Goal: Task Accomplishment & Management: Use online tool/utility

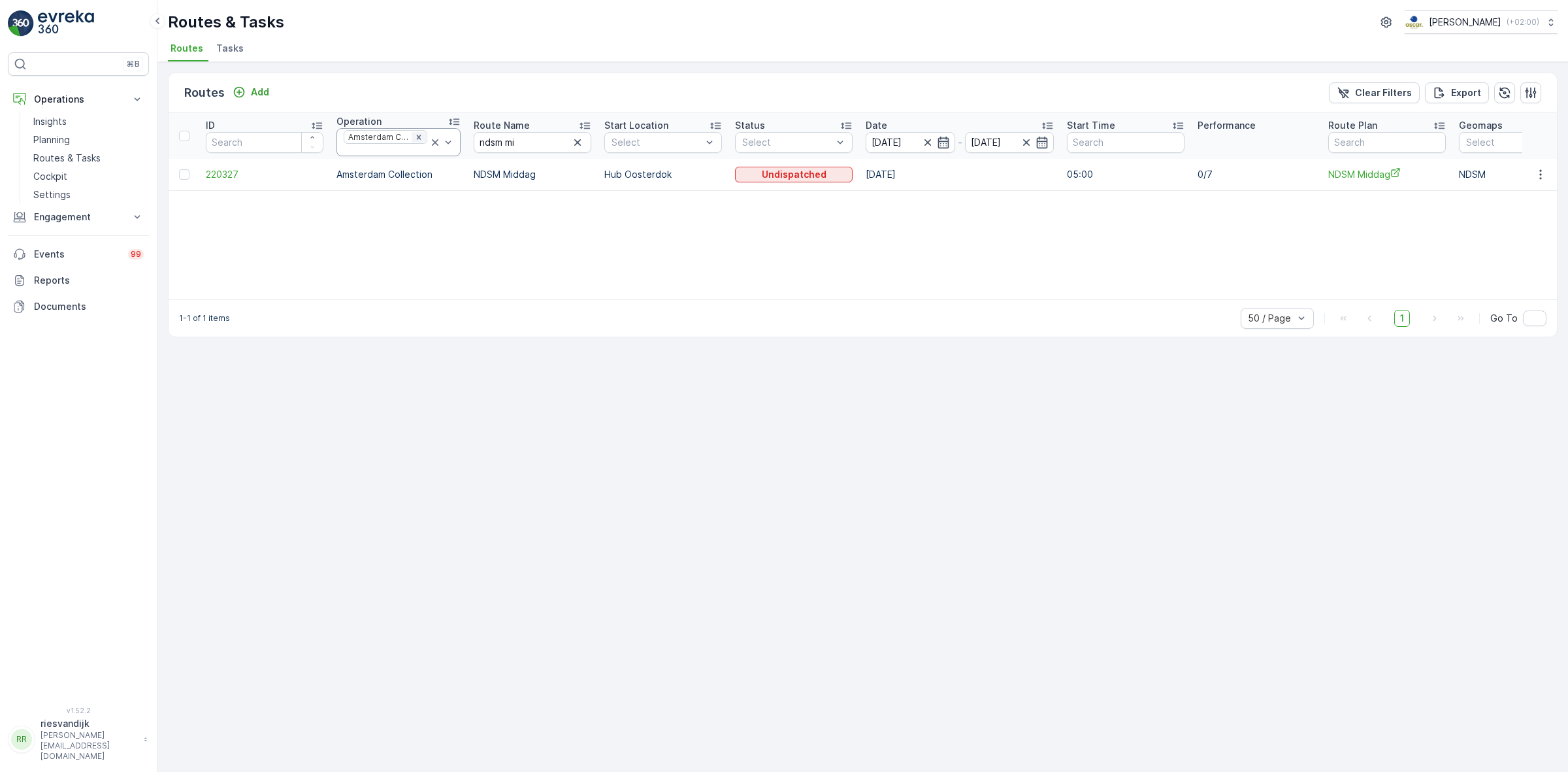
click at [414, 138] on icon "Remove Amsterdam Collection" at bounding box center [419, 137] width 9 height 9
click at [65, 183] on link "Cockpit" at bounding box center [89, 176] width 121 height 18
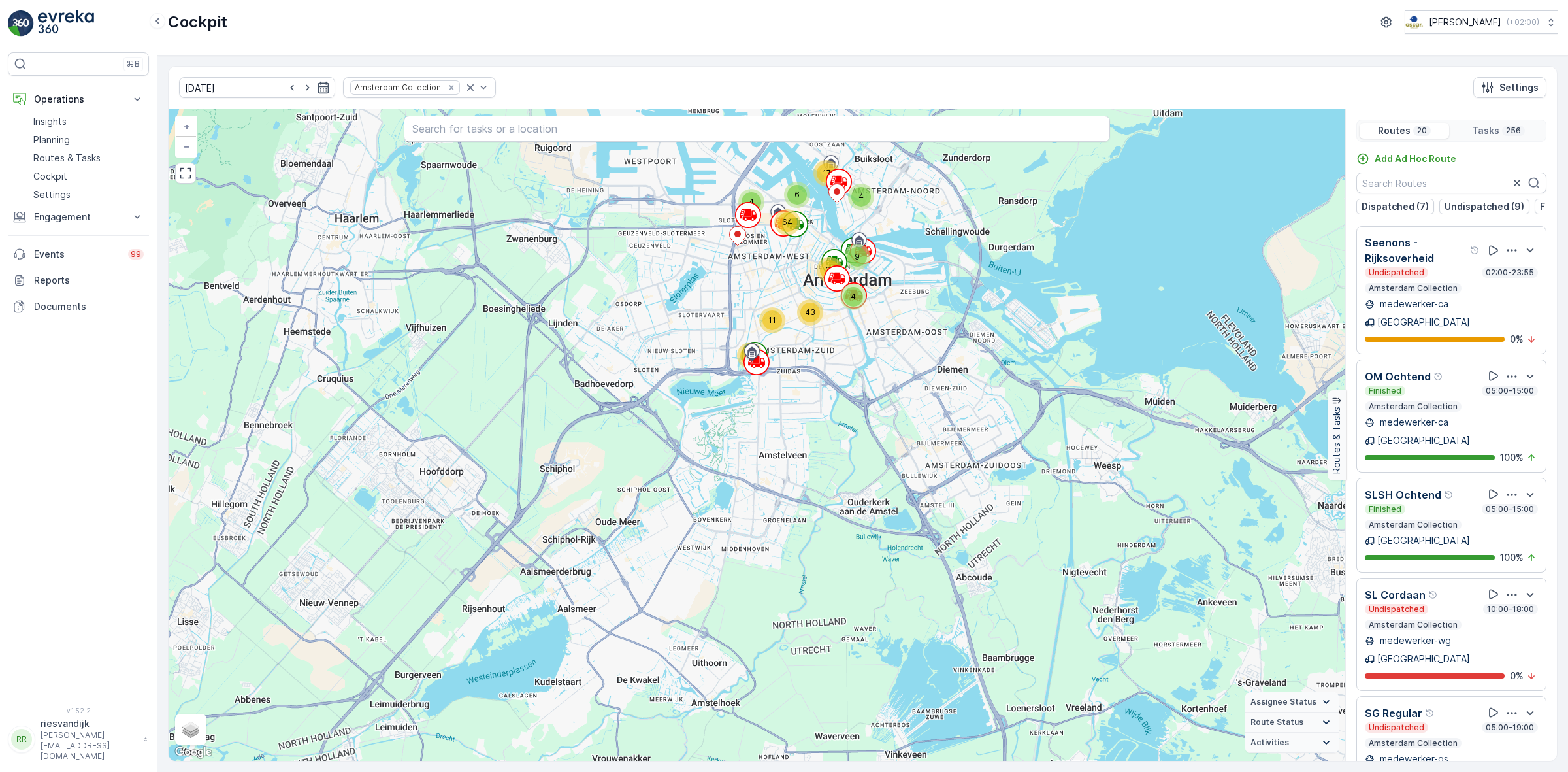
scroll to position [980, 0]
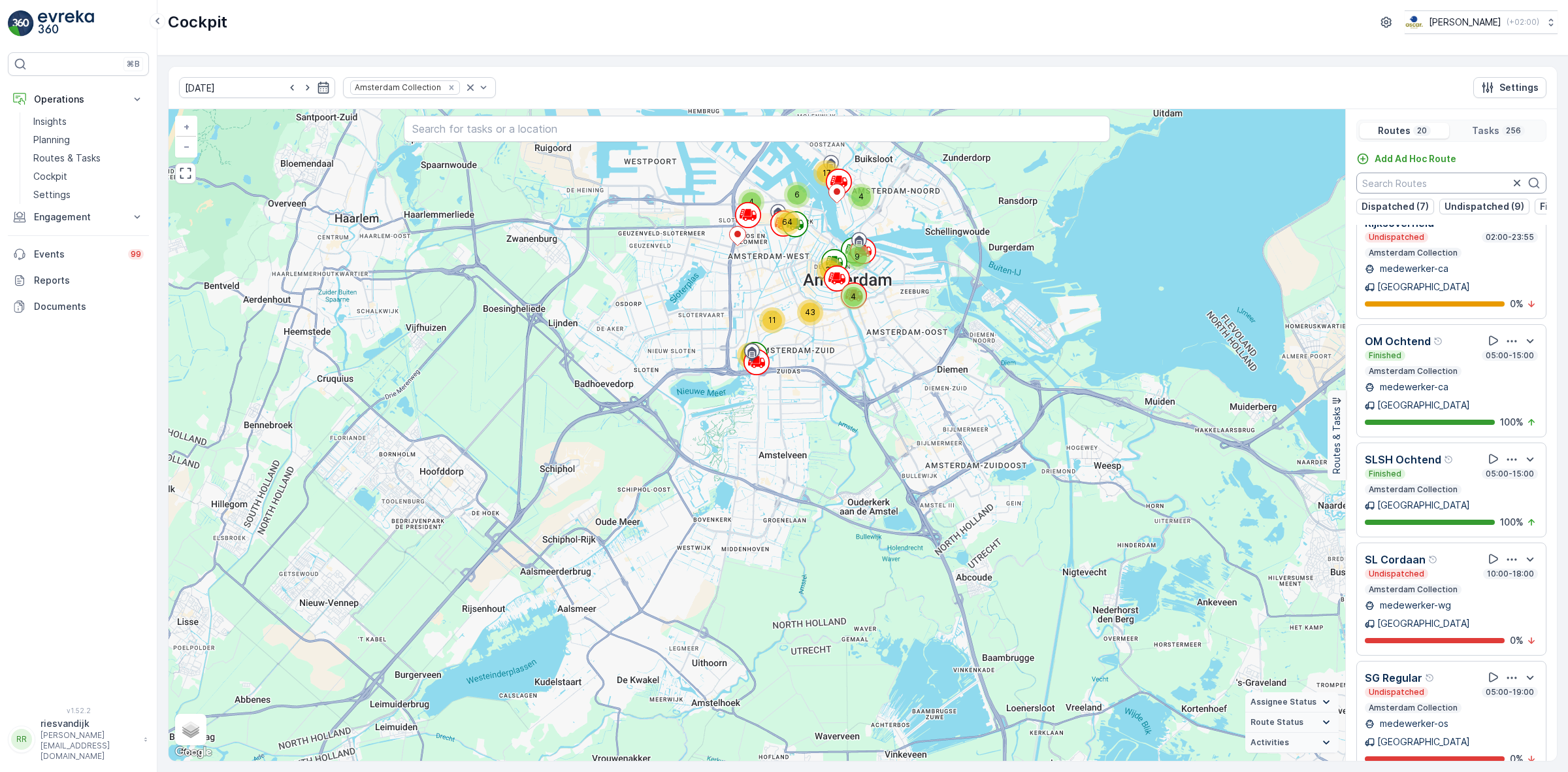
click at [1428, 191] on input "text" at bounding box center [1450, 183] width 190 height 21
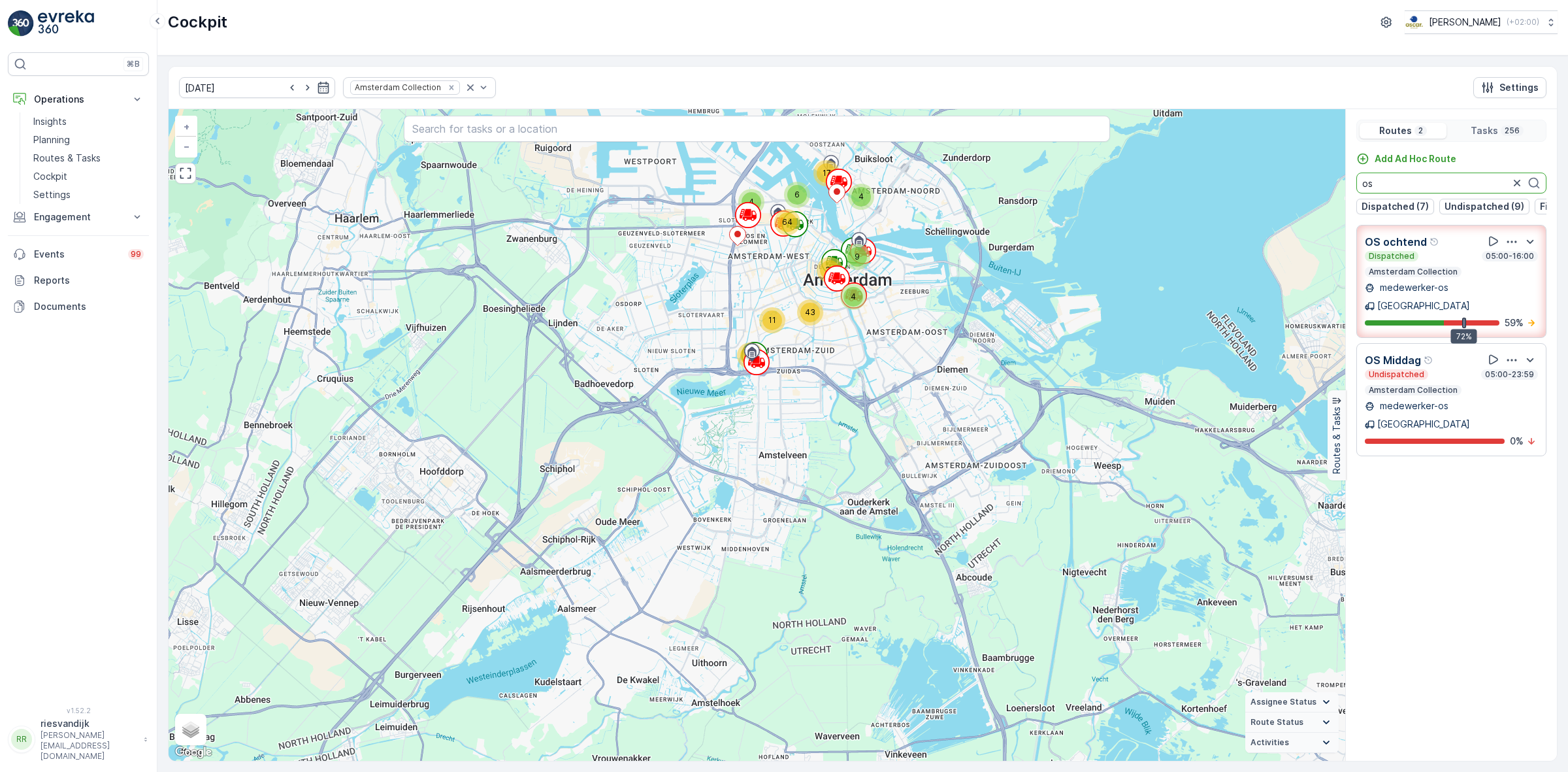
scroll to position [0, 0]
type input "os"
click at [1508, 354] on icon "button" at bounding box center [1511, 360] width 13 height 13
click at [1513, 389] on span "See More Details" at bounding box center [1510, 396] width 76 height 13
click at [1513, 187] on icon "button" at bounding box center [1517, 183] width 13 height 13
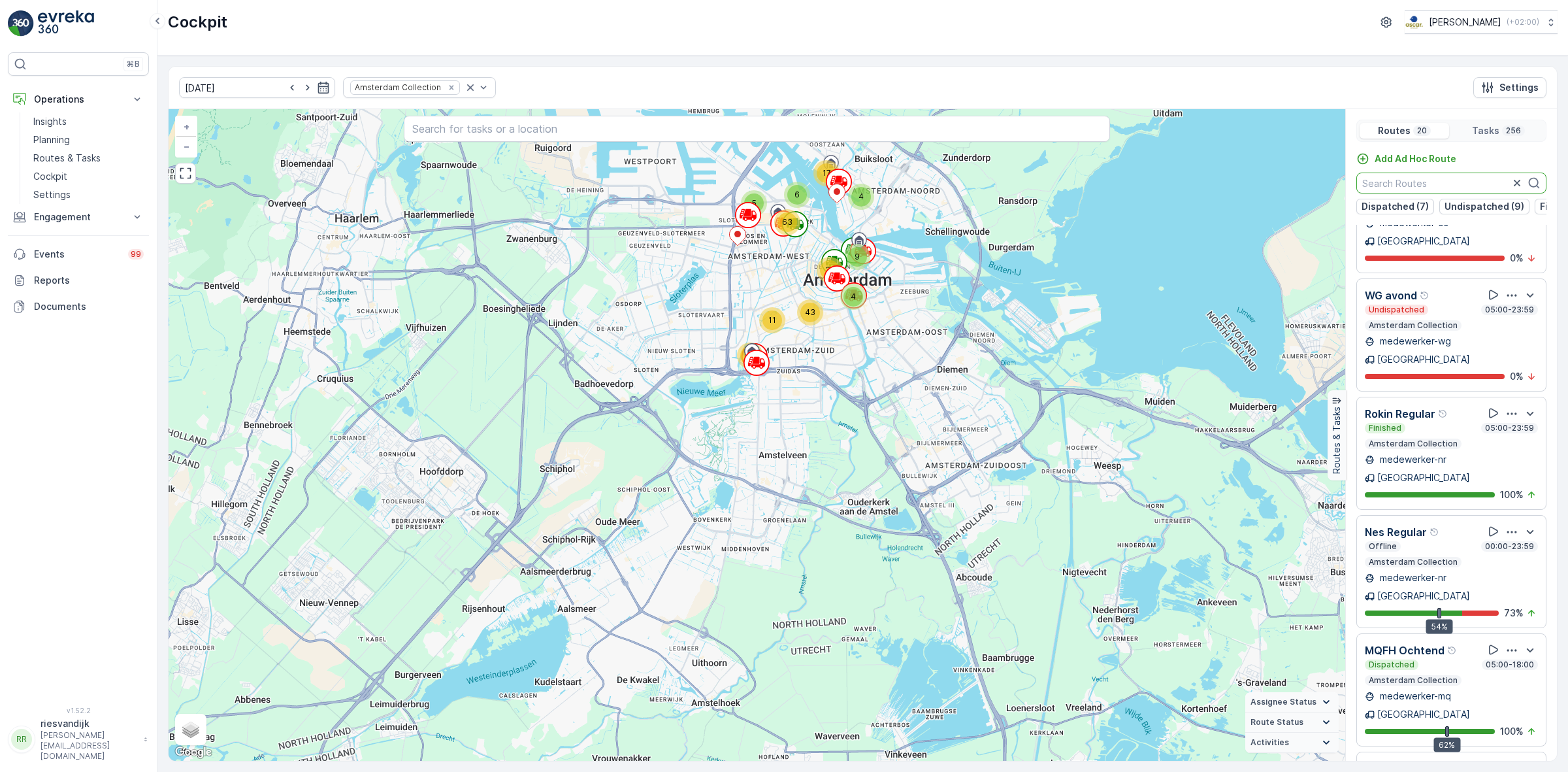
scroll to position [1482, 0]
click at [1505, 761] on icon "button" at bounding box center [1511, 768] width 13 height 13
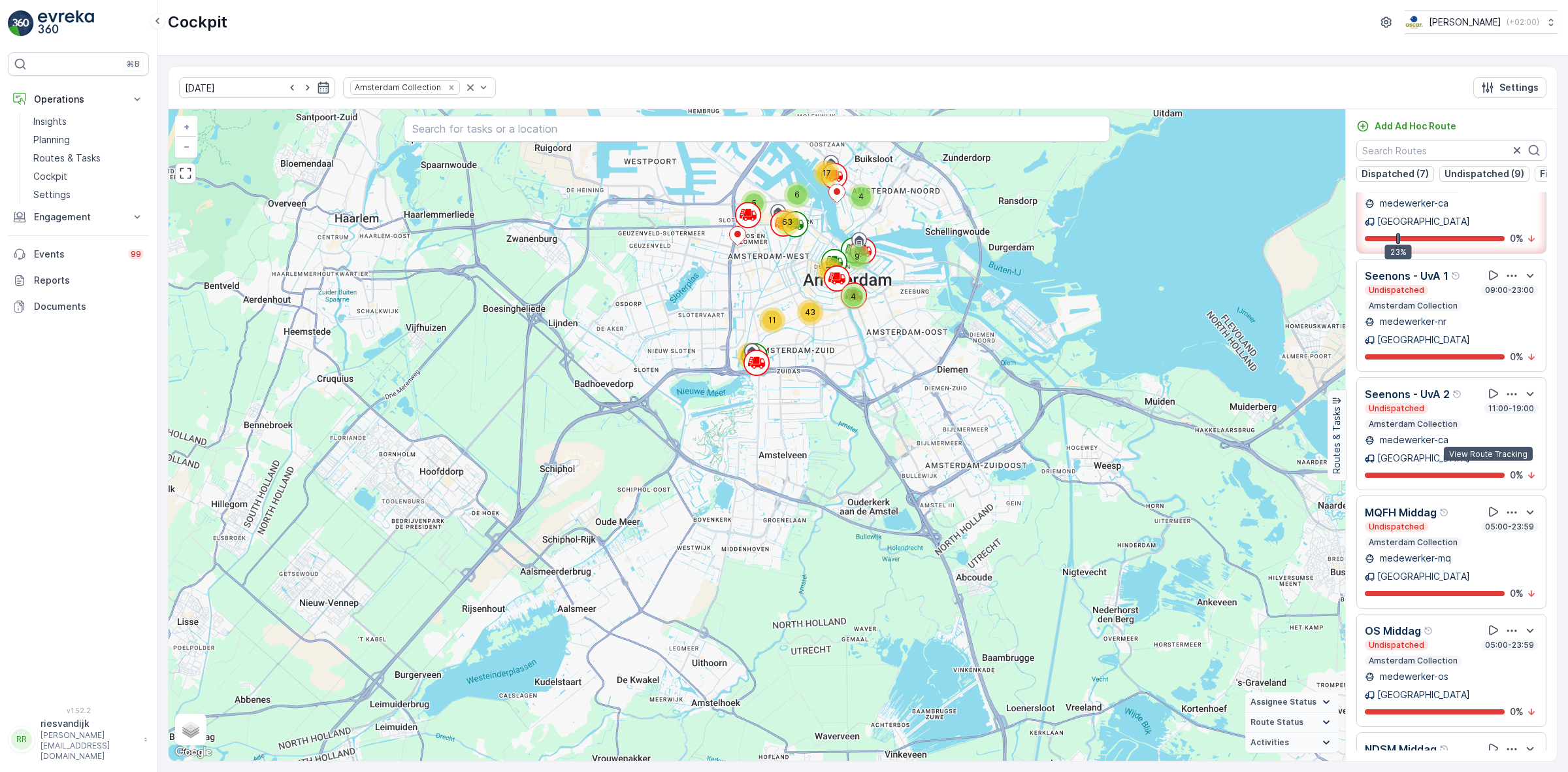
scroll to position [256, 0]
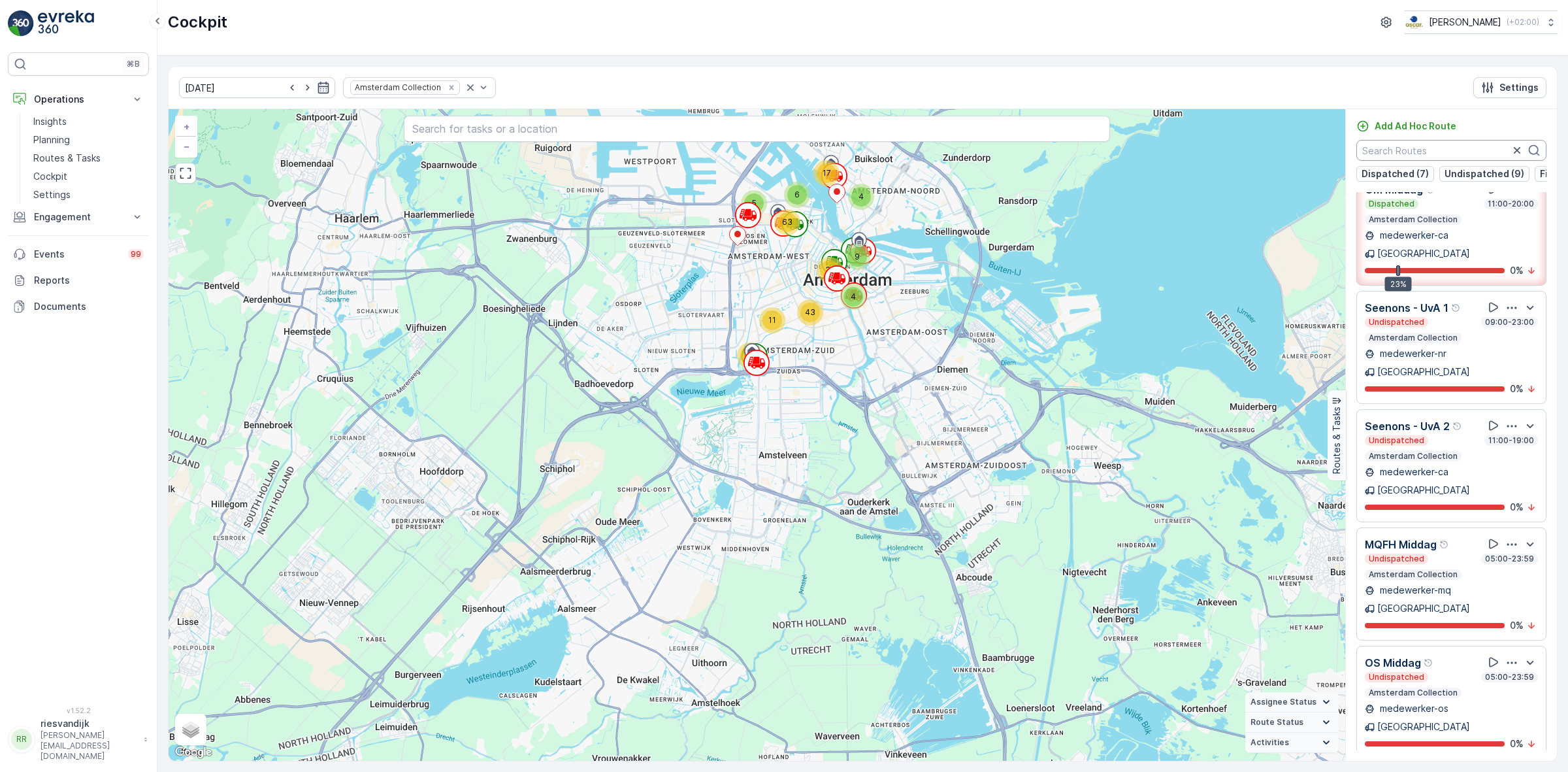
click at [1428, 152] on input "text" at bounding box center [1450, 151] width 190 height 21
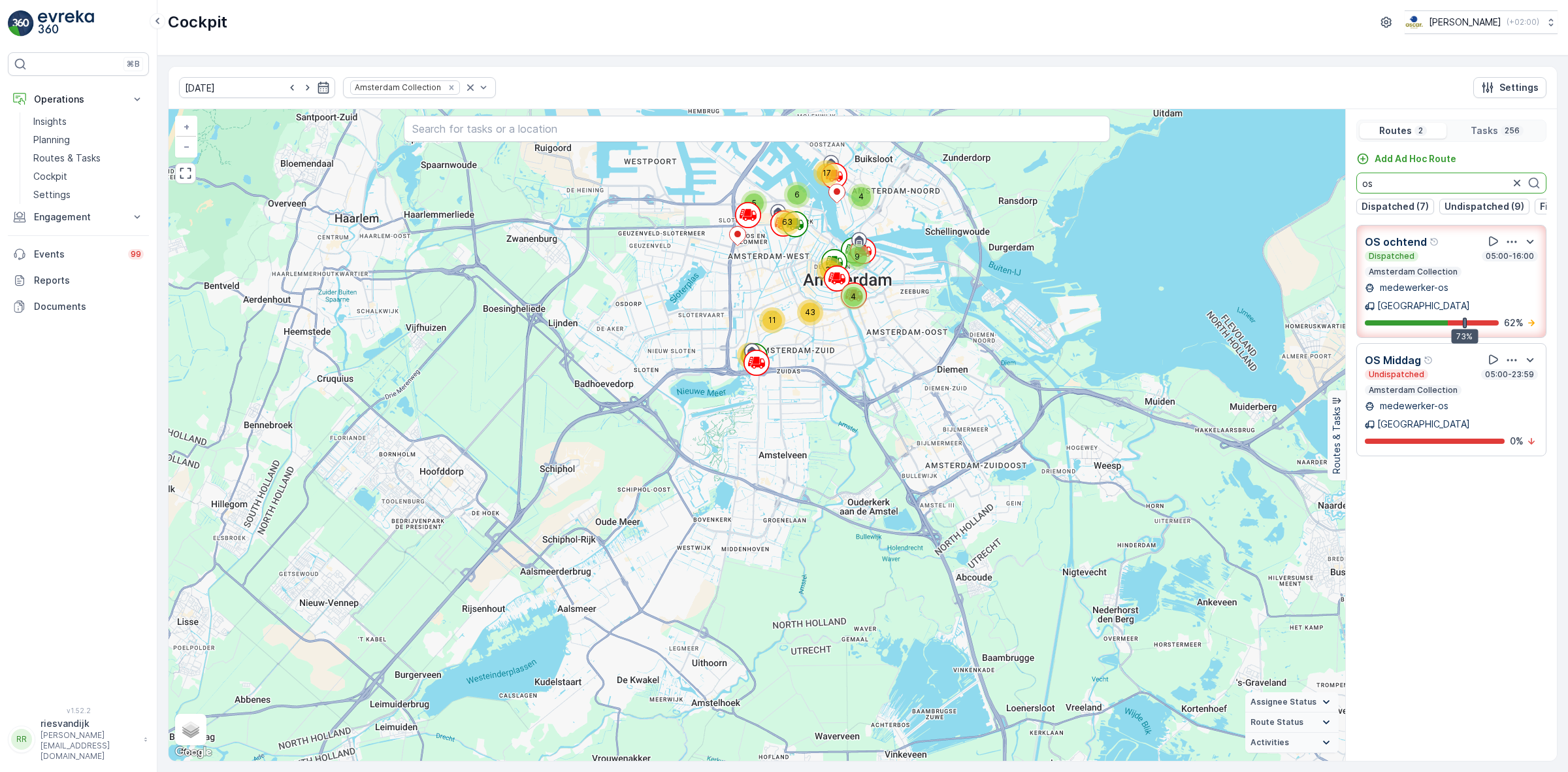
scroll to position [0, 0]
type input "os"
click at [1512, 243] on icon "button" at bounding box center [1511, 241] width 10 height 2
click at [1512, 272] on span "See More Details" at bounding box center [1513, 278] width 76 height 13
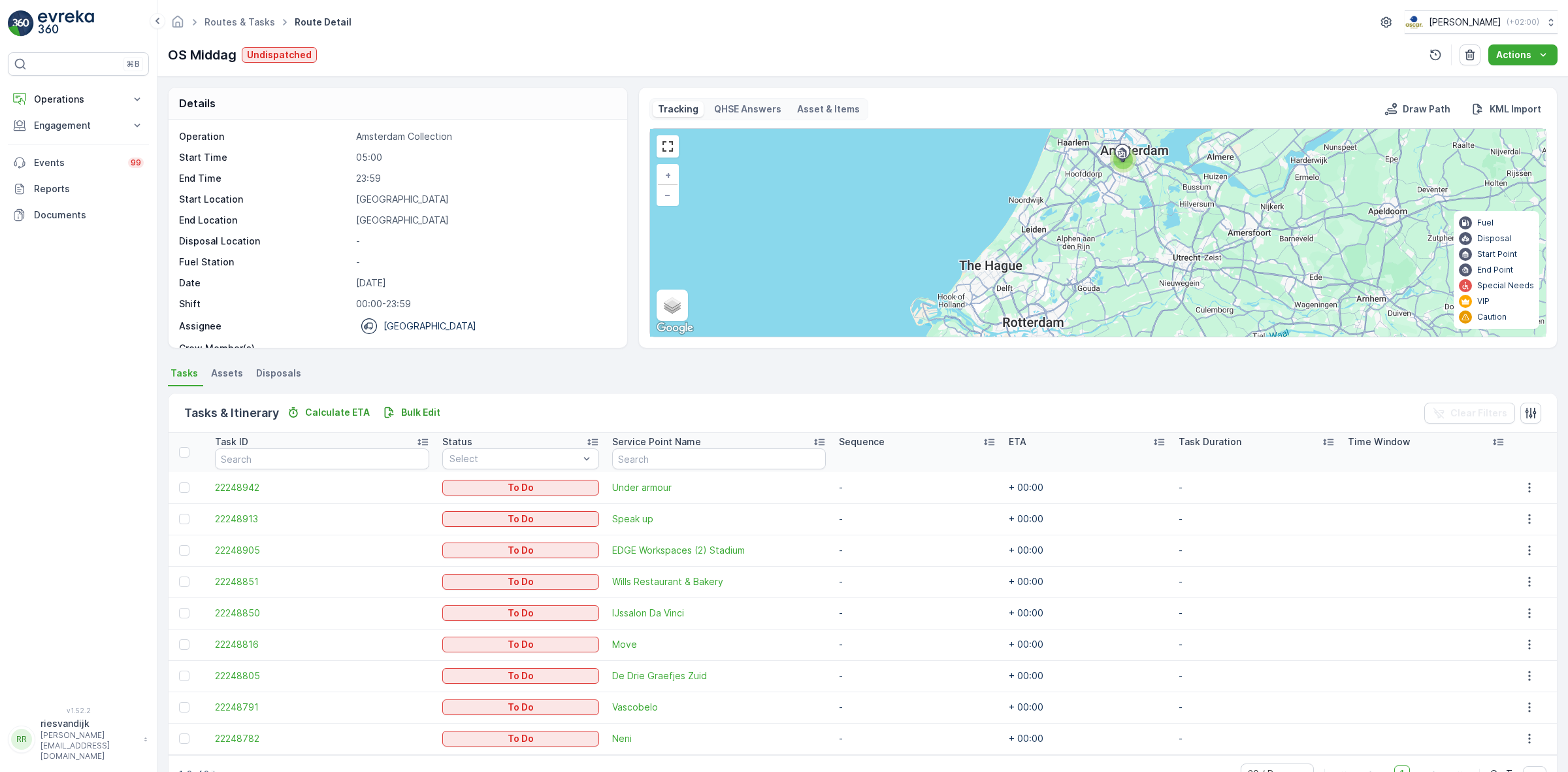
scroll to position [37, 0]
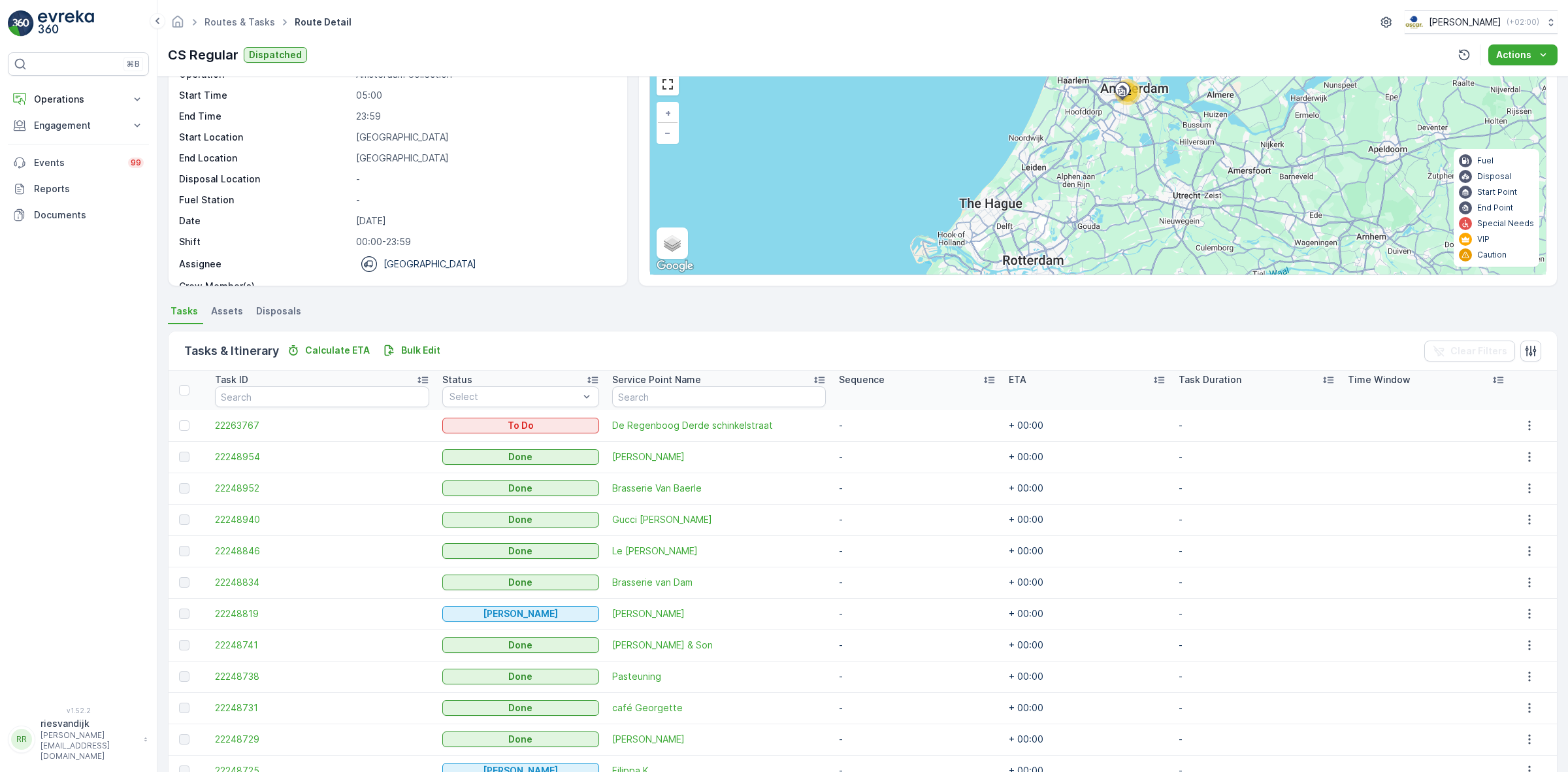
scroll to position [132, 0]
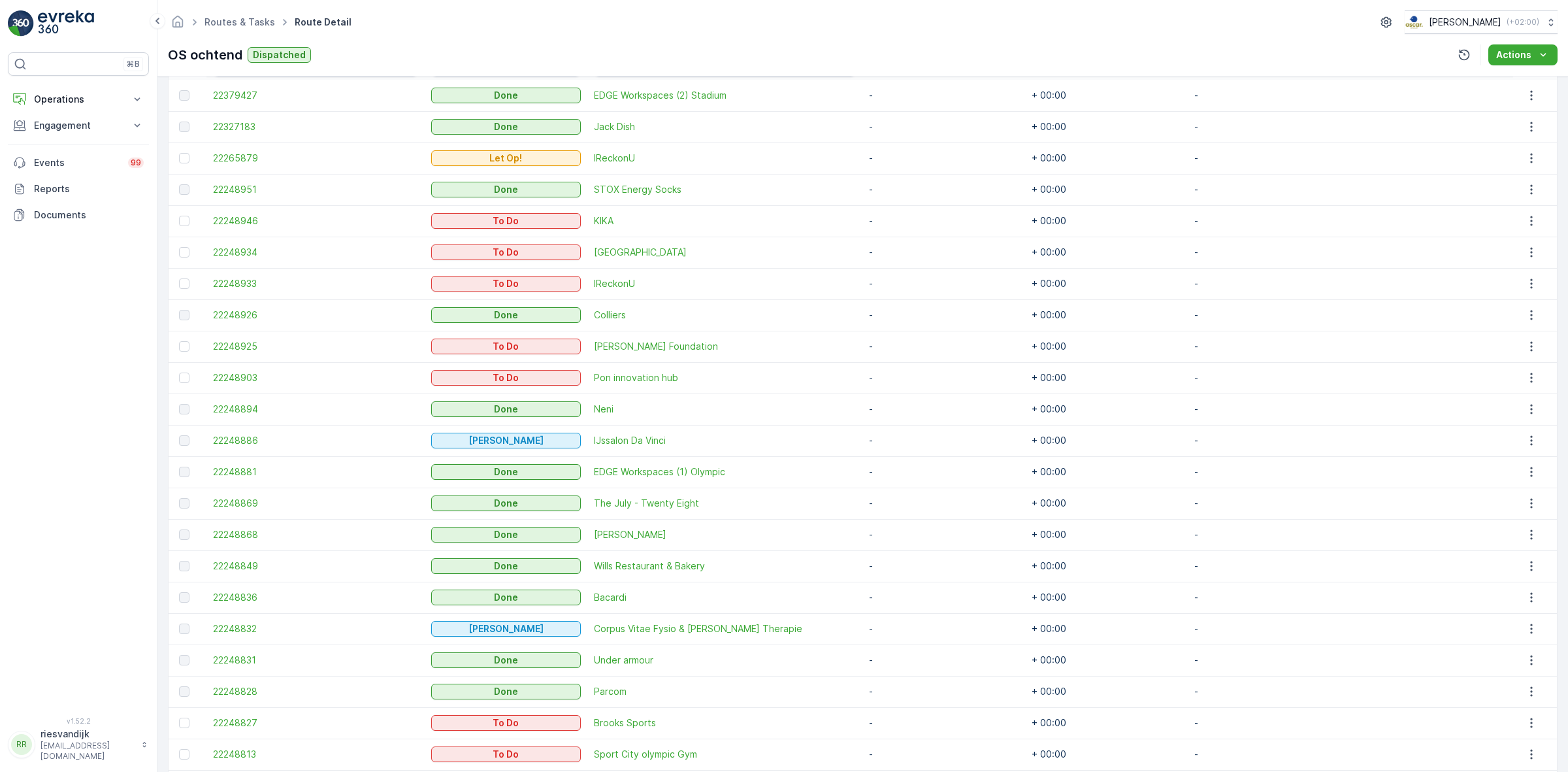
scroll to position [287, 0]
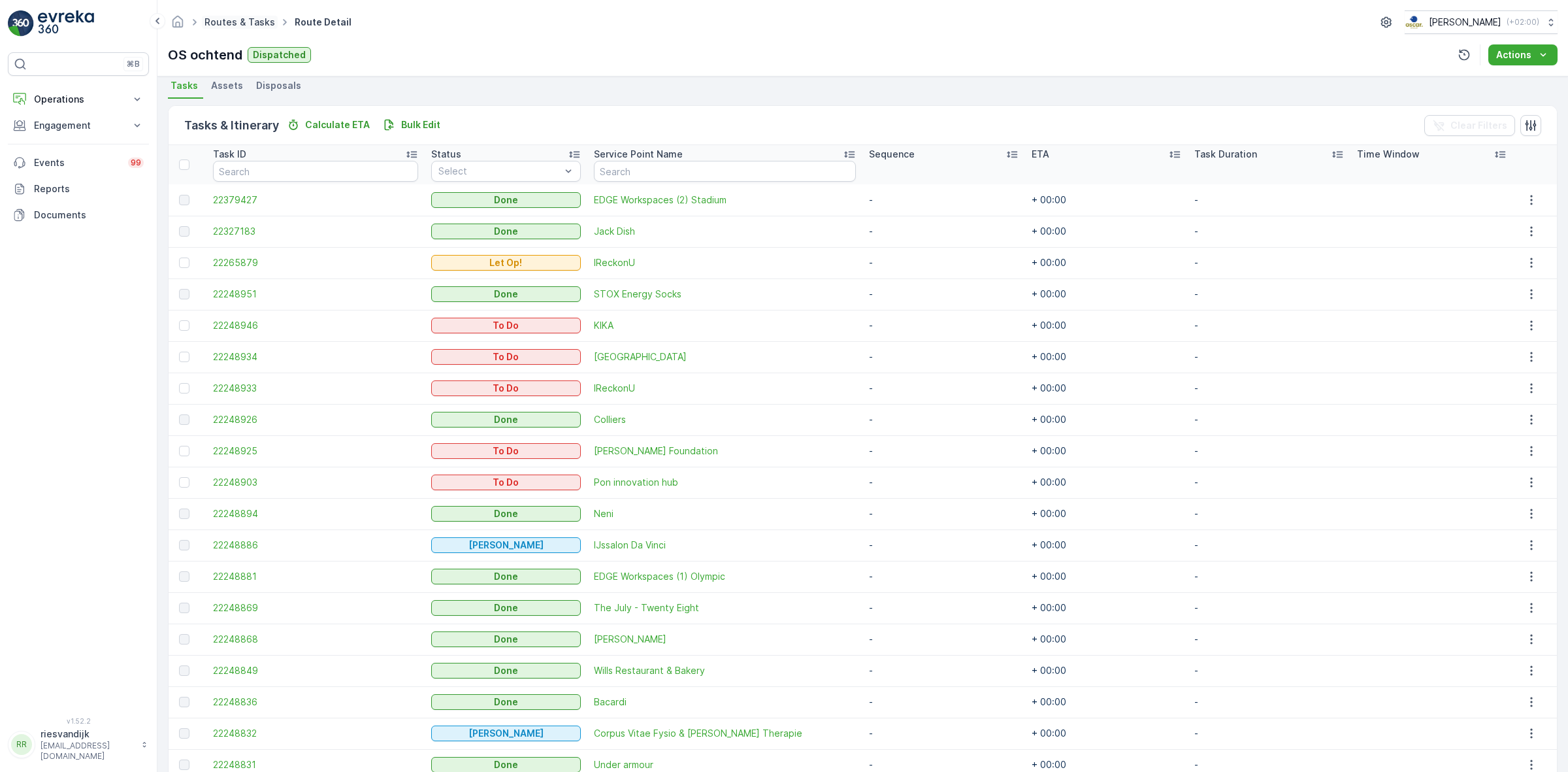
click at [218, 25] on link "Routes & Tasks" at bounding box center [239, 22] width 70 height 11
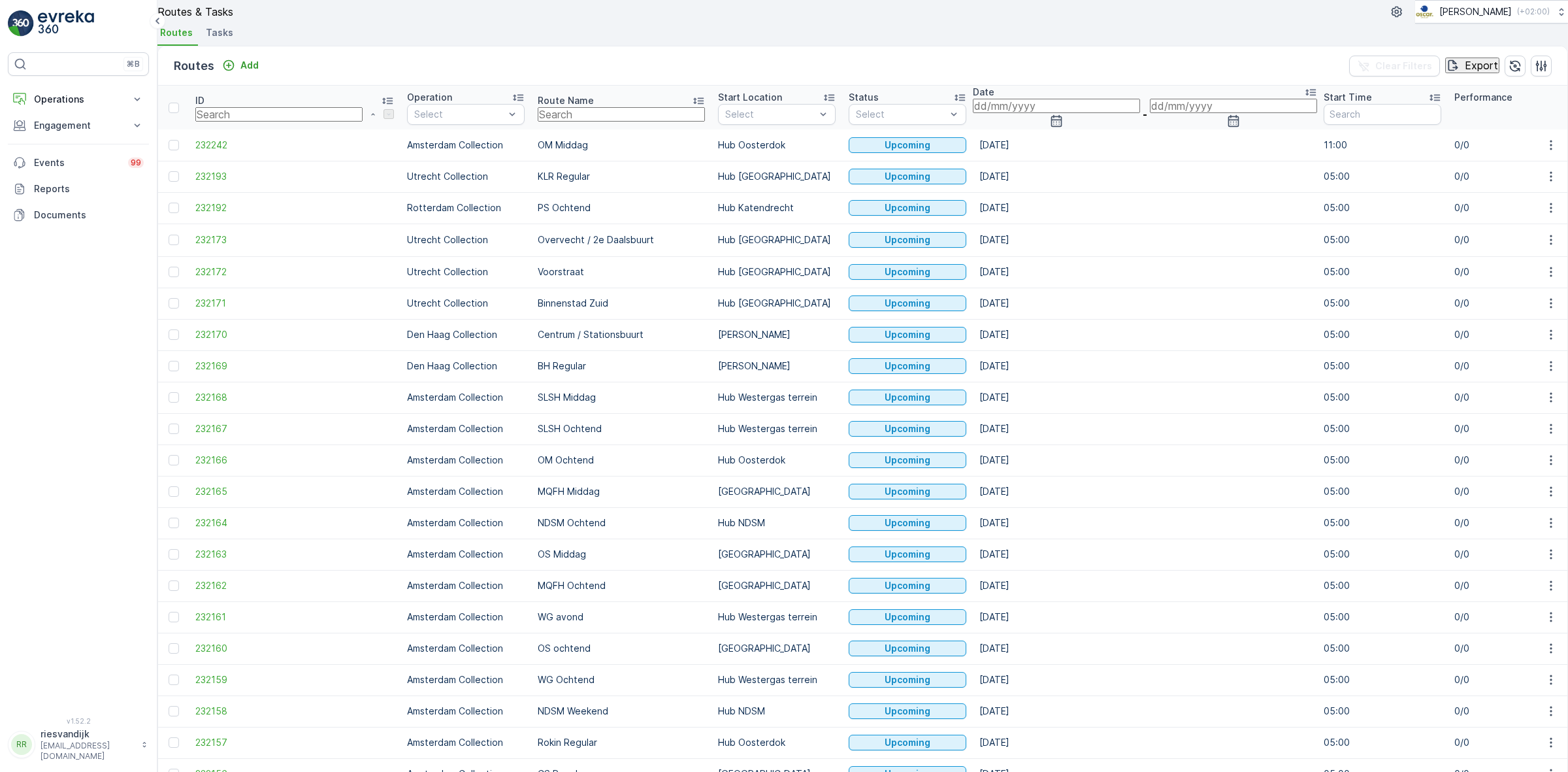
click at [538, 122] on input "text" at bounding box center [621, 114] width 167 height 14
type input "klp"
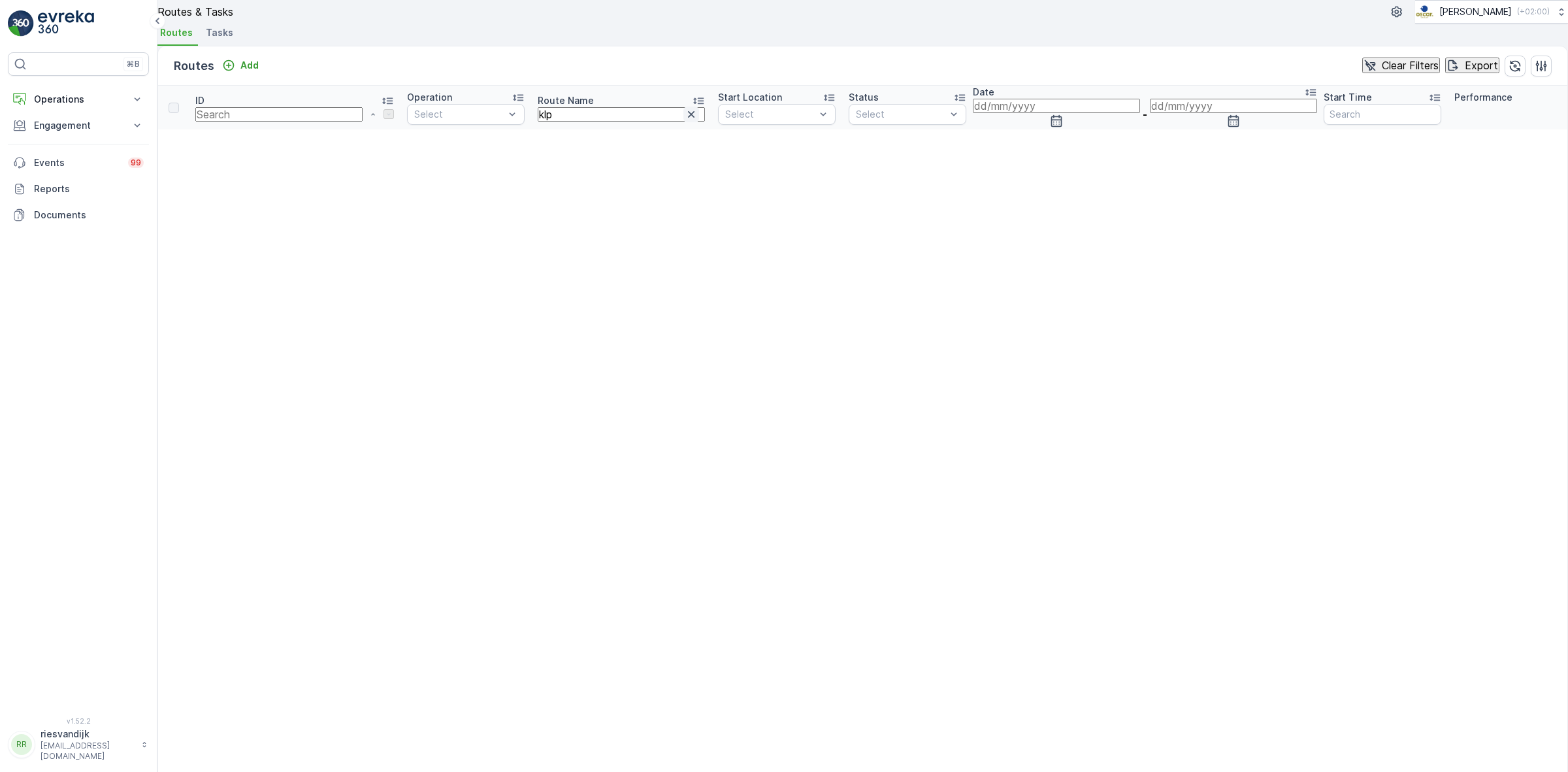
click at [685, 121] on icon "button" at bounding box center [691, 114] width 13 height 13
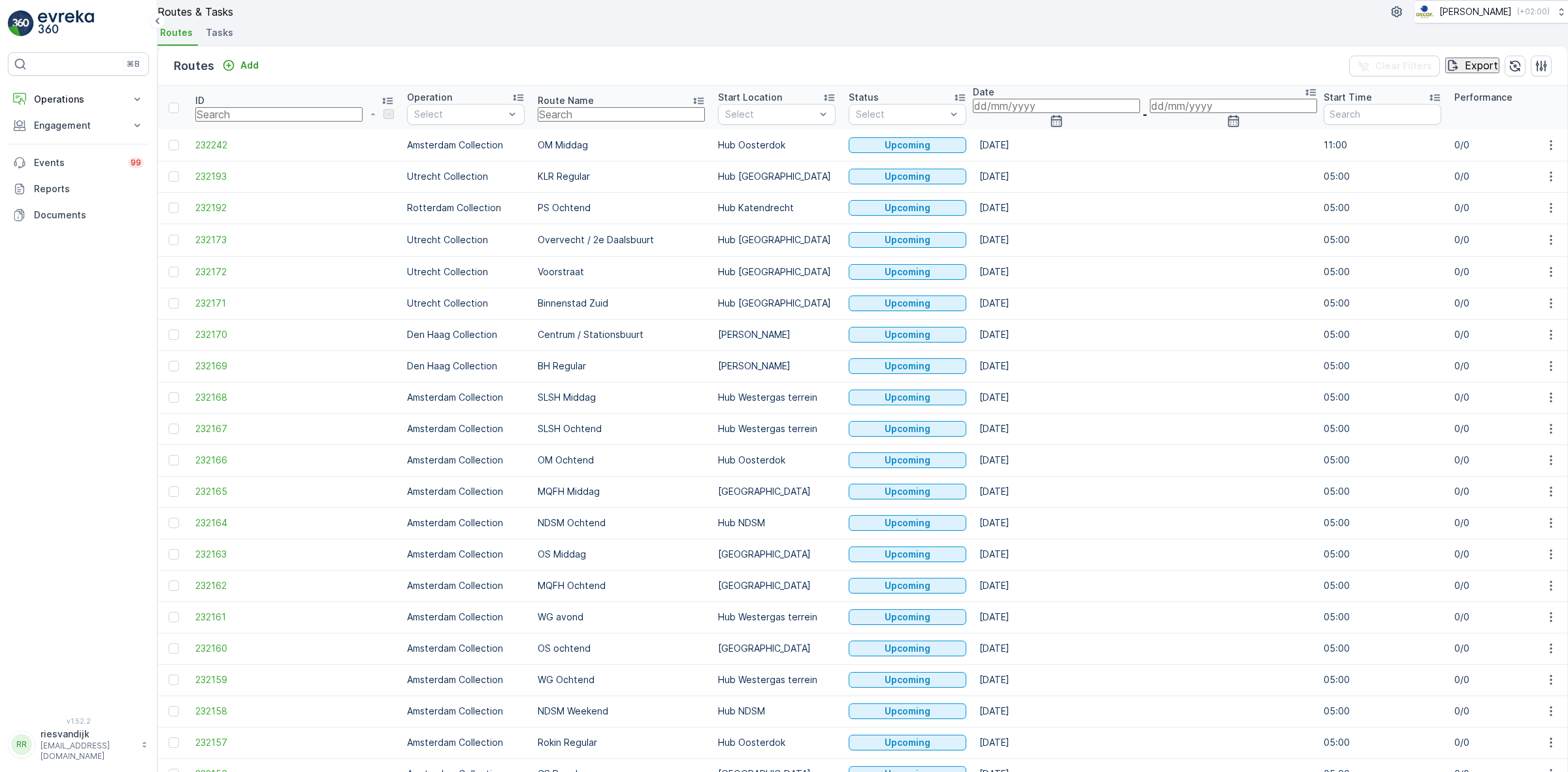
click at [547, 122] on input "text" at bounding box center [621, 114] width 167 height 14
